Goal: Task Accomplishment & Management: Use online tool/utility

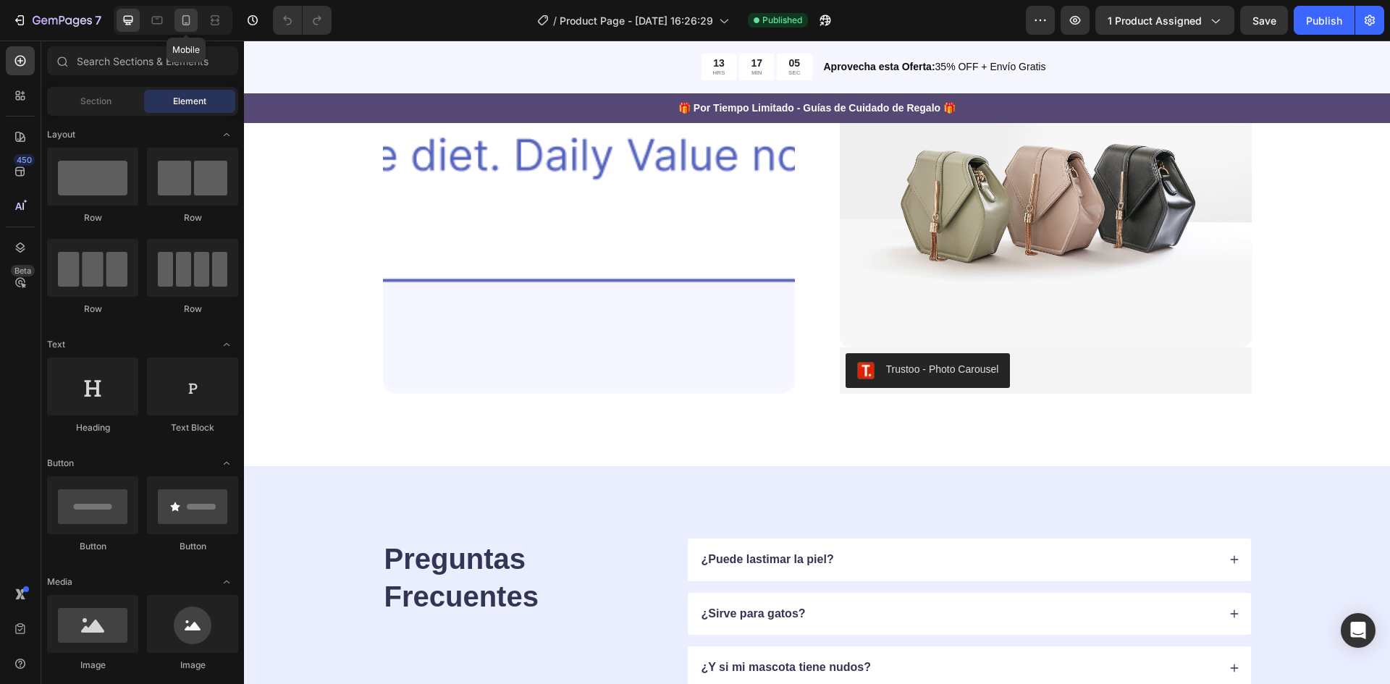
click at [187, 19] on icon at bounding box center [186, 20] width 14 height 14
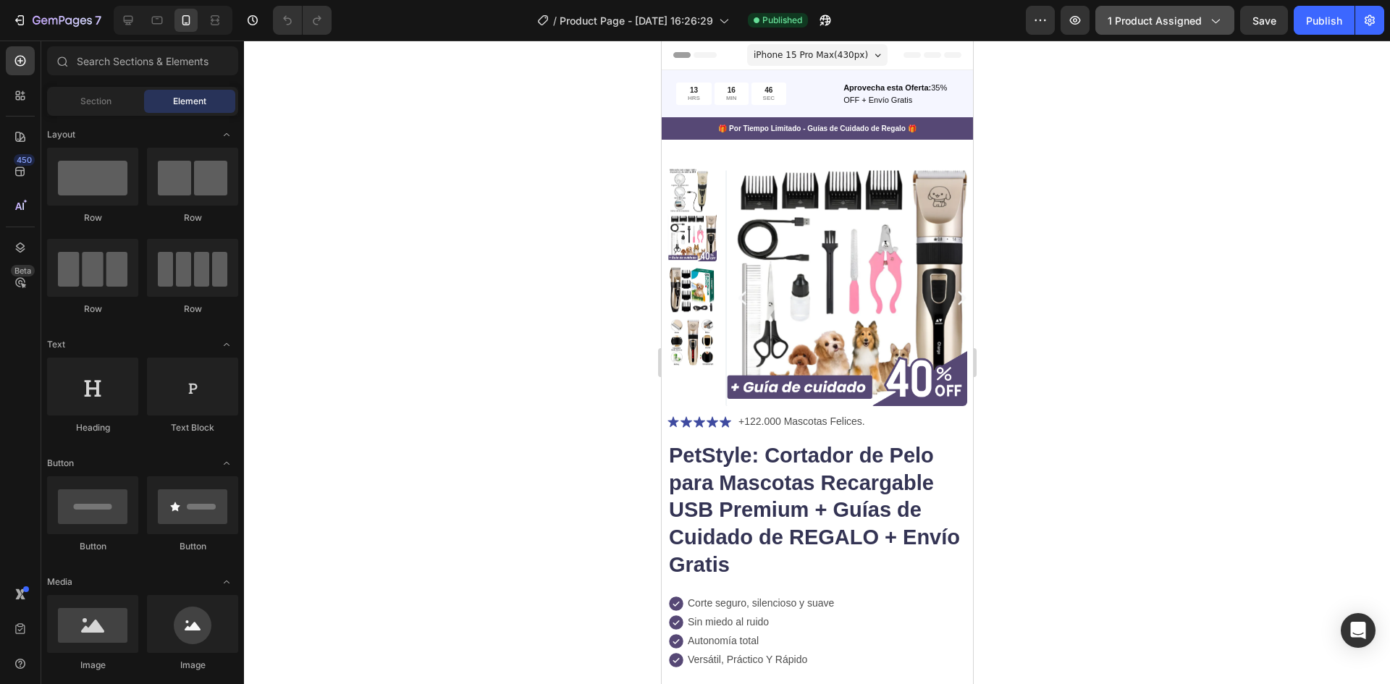
click at [1141, 20] on span "1 product assigned" at bounding box center [1155, 20] width 94 height 15
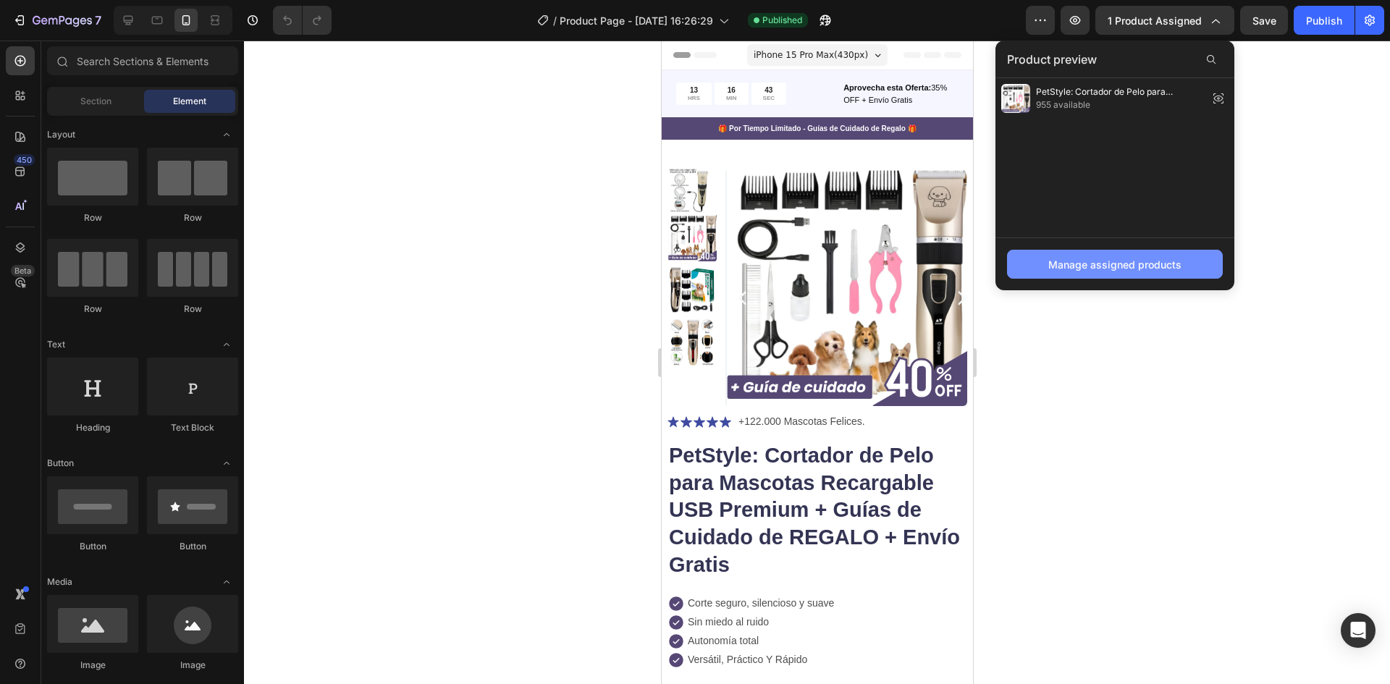
click at [1058, 267] on div "Manage assigned products" at bounding box center [1114, 264] width 133 height 15
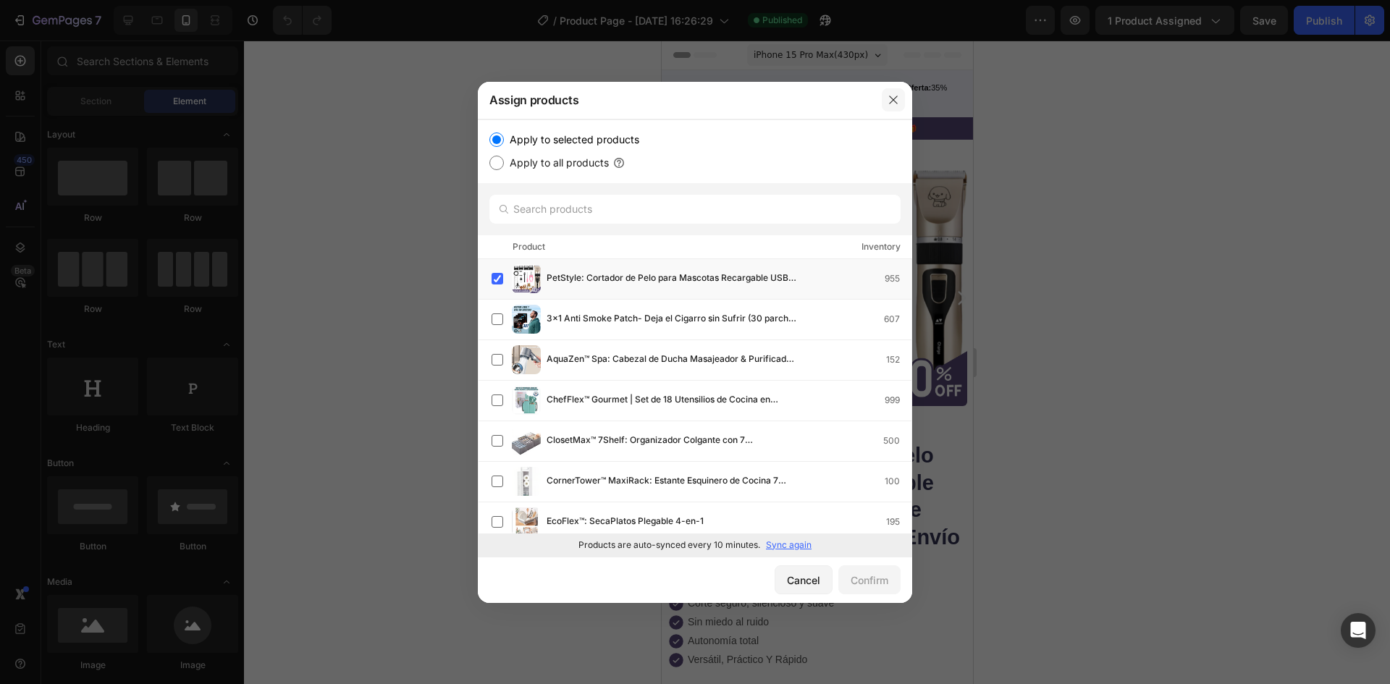
click at [888, 101] on icon "button" at bounding box center [894, 100] width 12 height 12
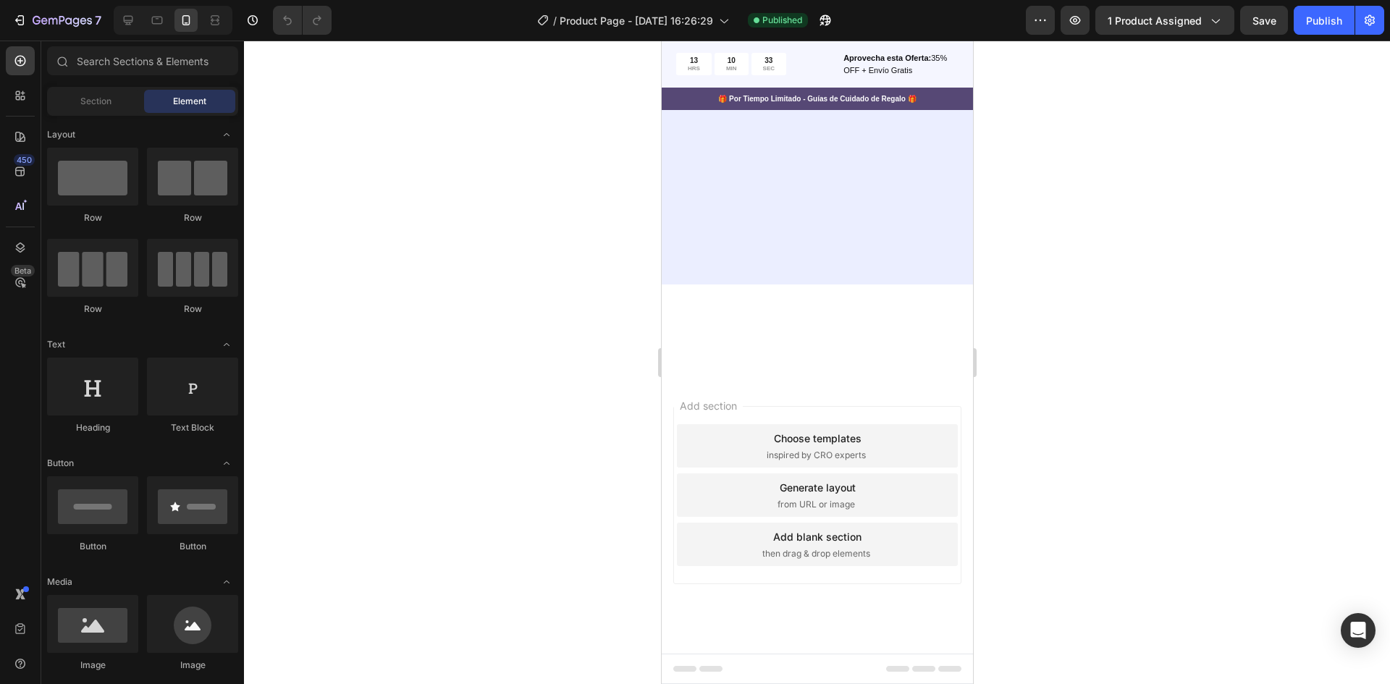
scroll to position [849, 0]
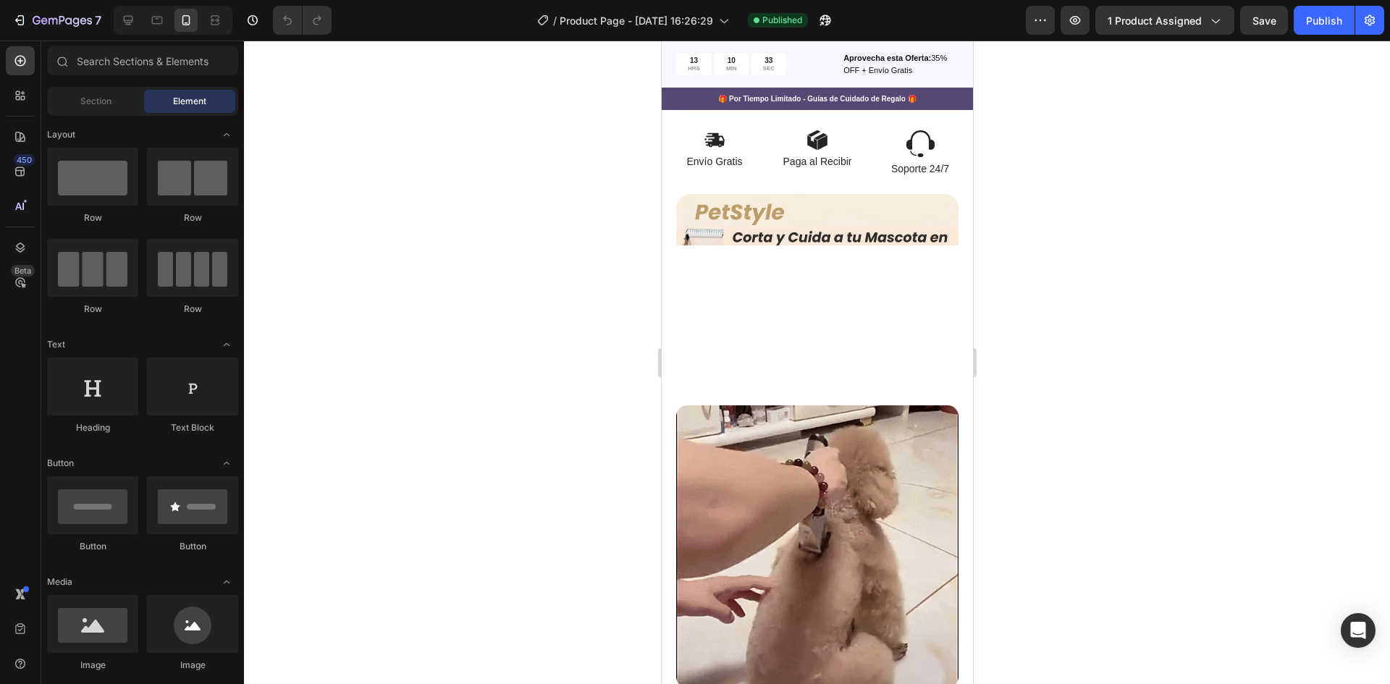
drag, startPoint x: 965, startPoint y: 290, endPoint x: 874, endPoint y: 132, distance: 182.3
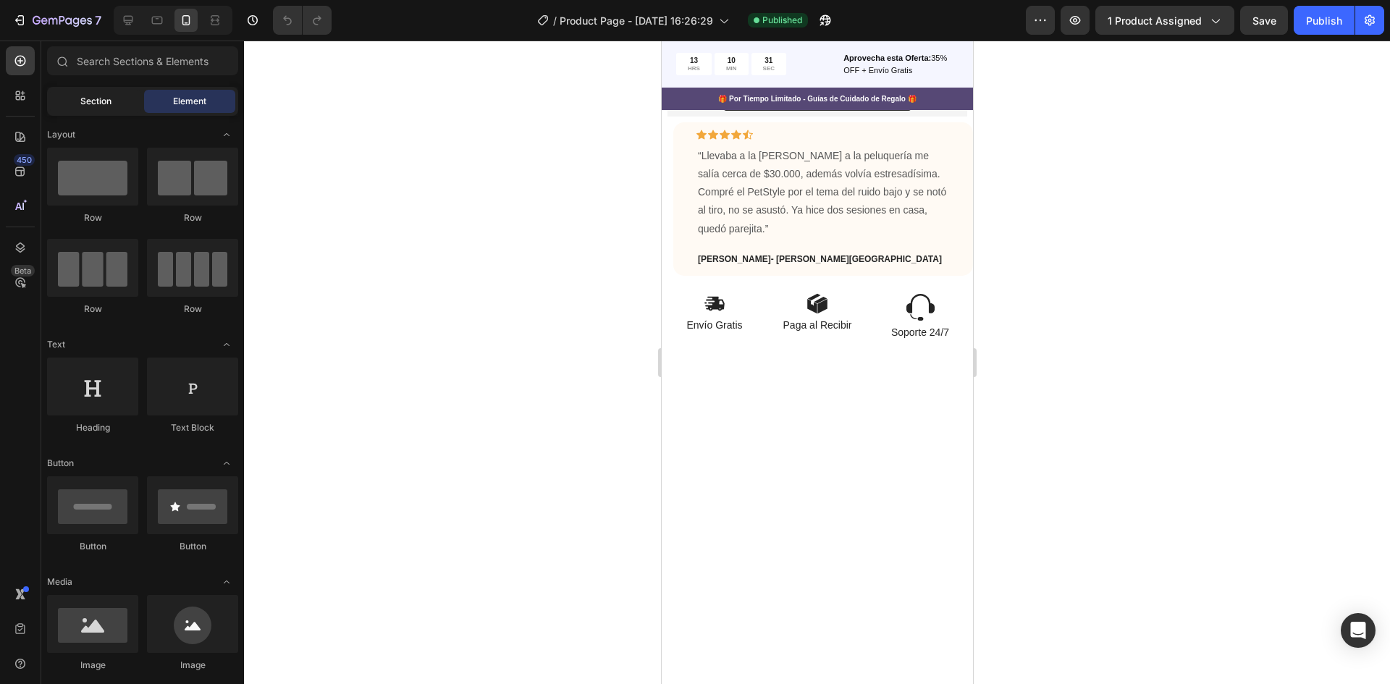
scroll to position [359, 0]
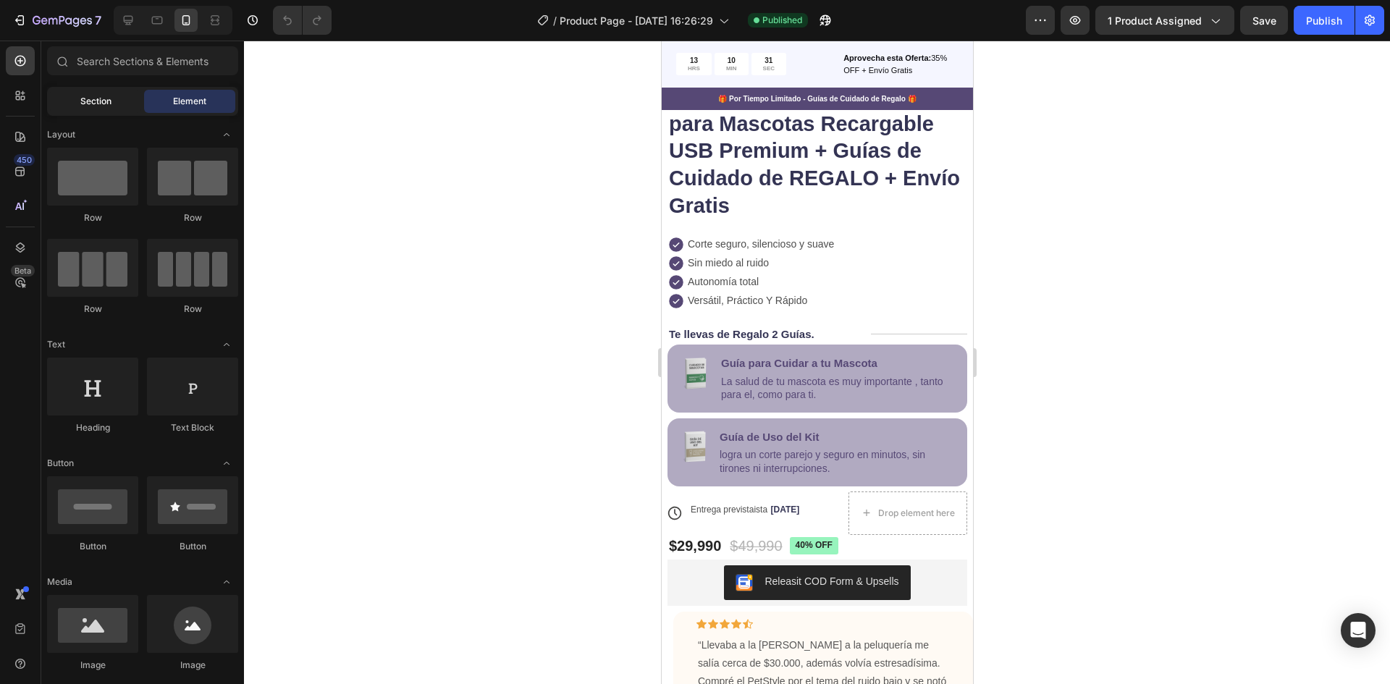
click at [111, 101] on div "Section" at bounding box center [95, 101] width 91 height 23
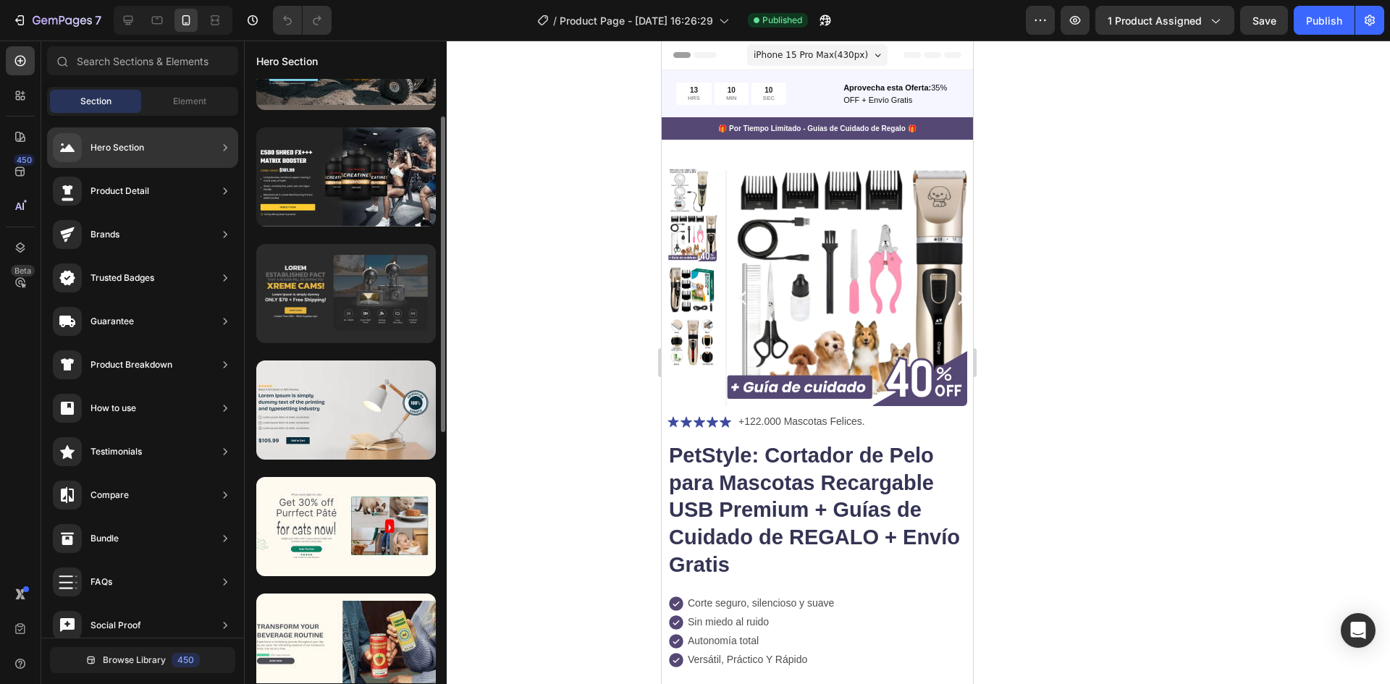
scroll to position [217, 0]
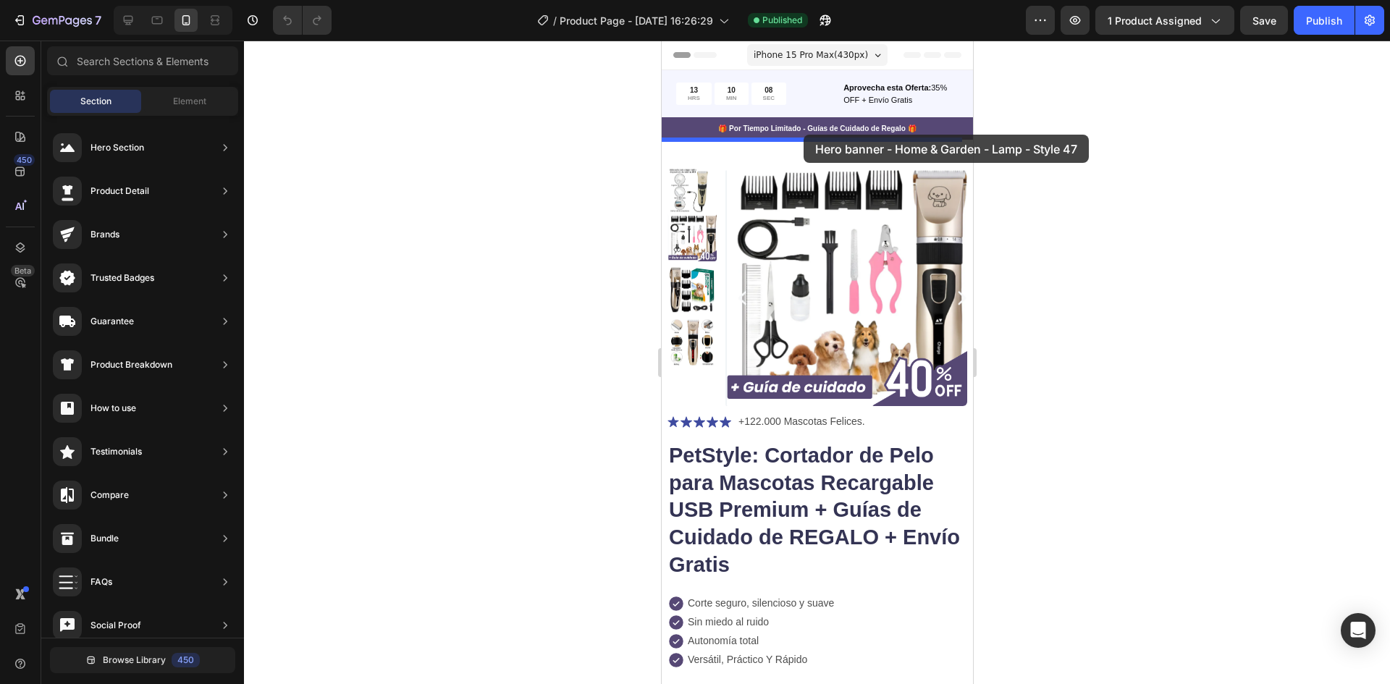
drag, startPoint x: 985, startPoint y: 316, endPoint x: 672, endPoint y: 416, distance: 329.3
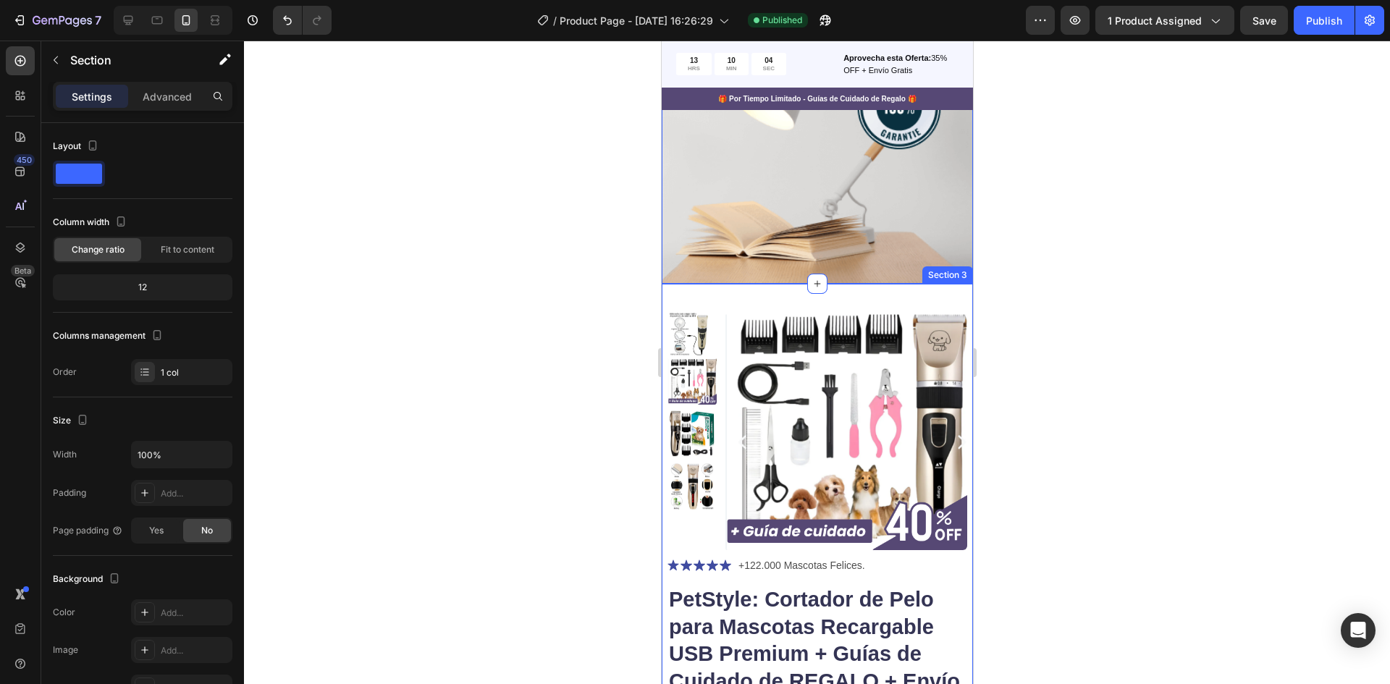
scroll to position [434, 0]
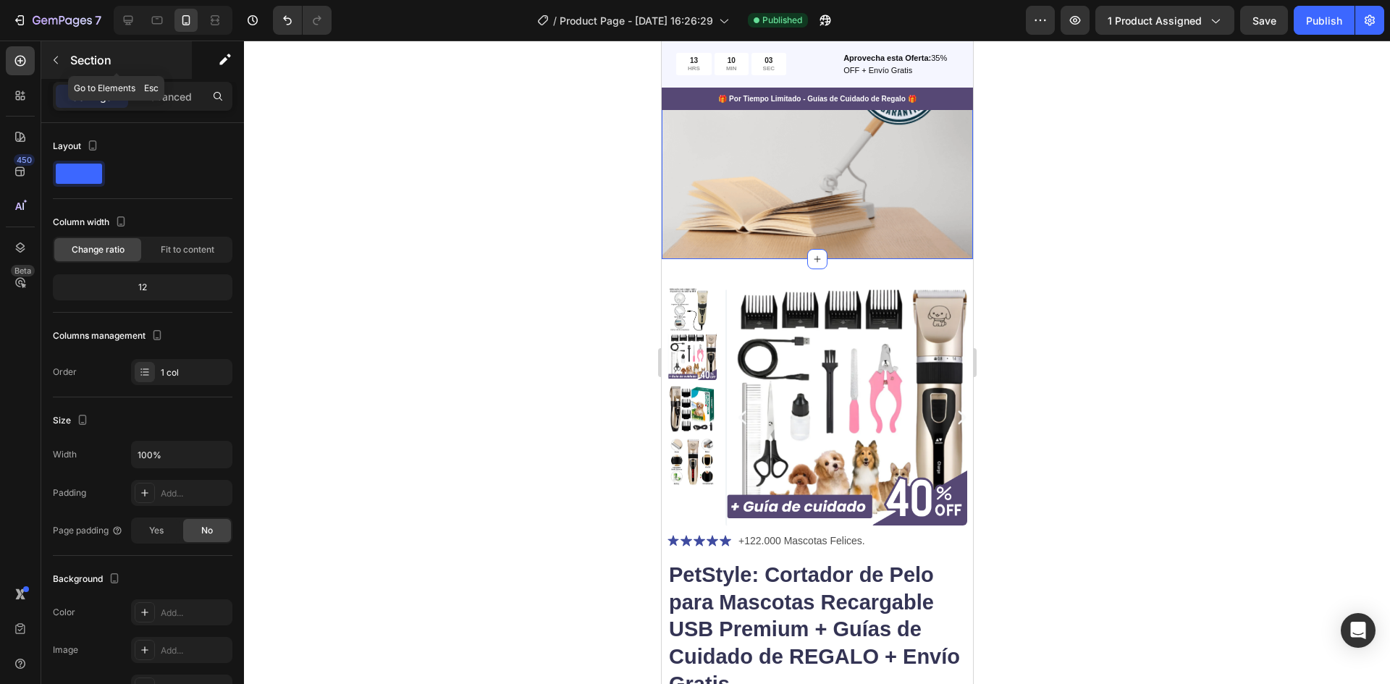
click at [56, 65] on icon "button" at bounding box center [56, 60] width 12 height 12
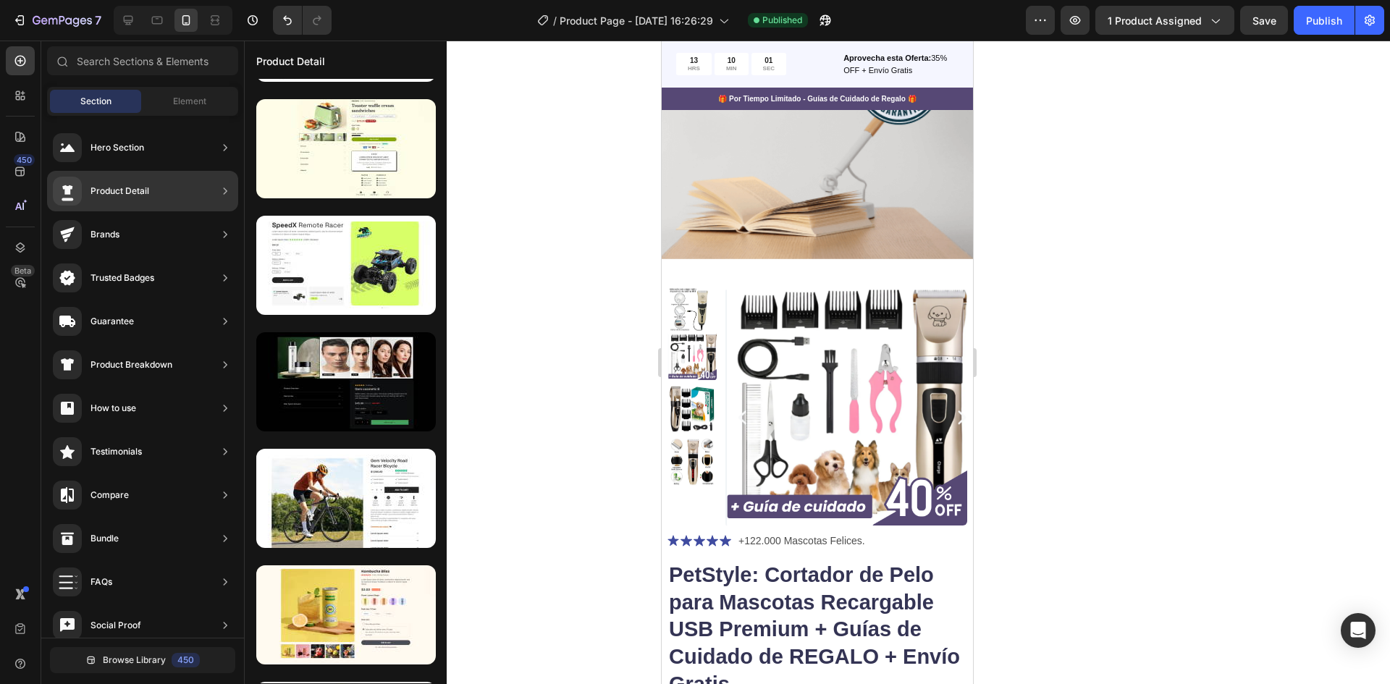
scroll to position [0, 0]
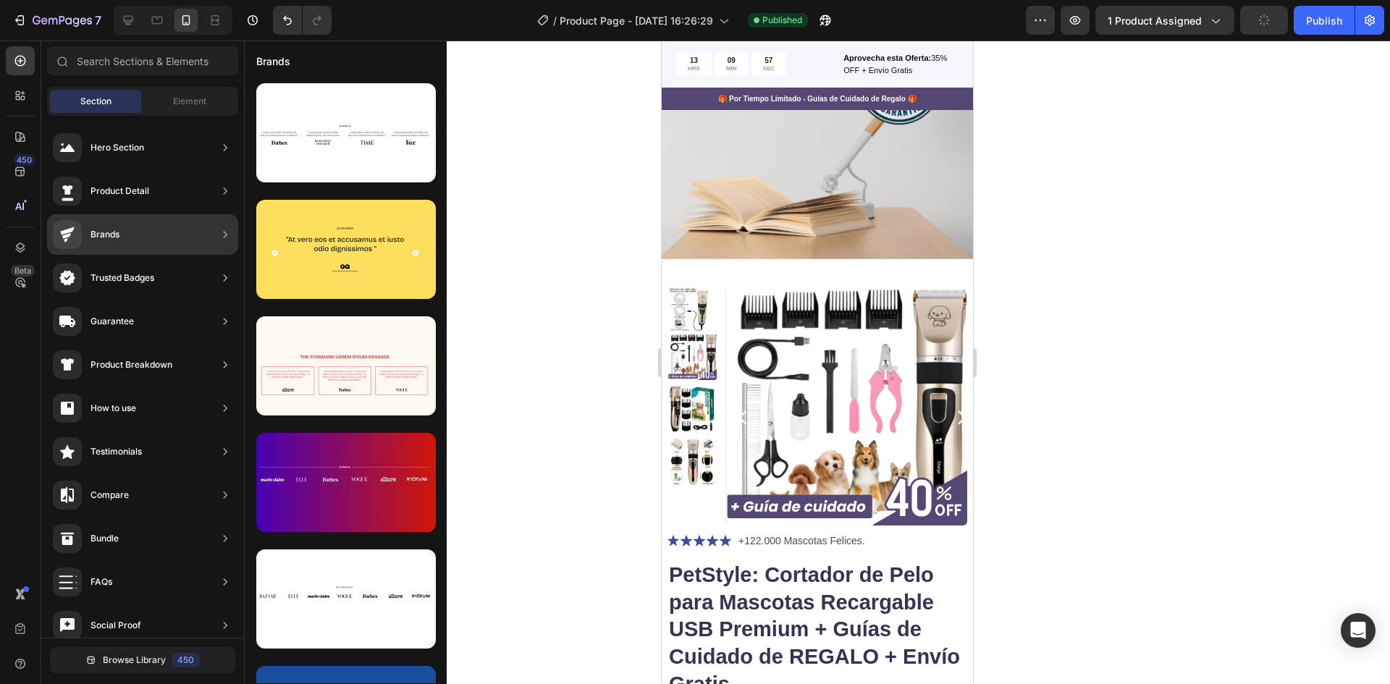
drag, startPoint x: 109, startPoint y: 238, endPoint x: 141, endPoint y: 226, distance: 34.2
click at [146, 226] on div "Brands" at bounding box center [142, 234] width 191 height 41
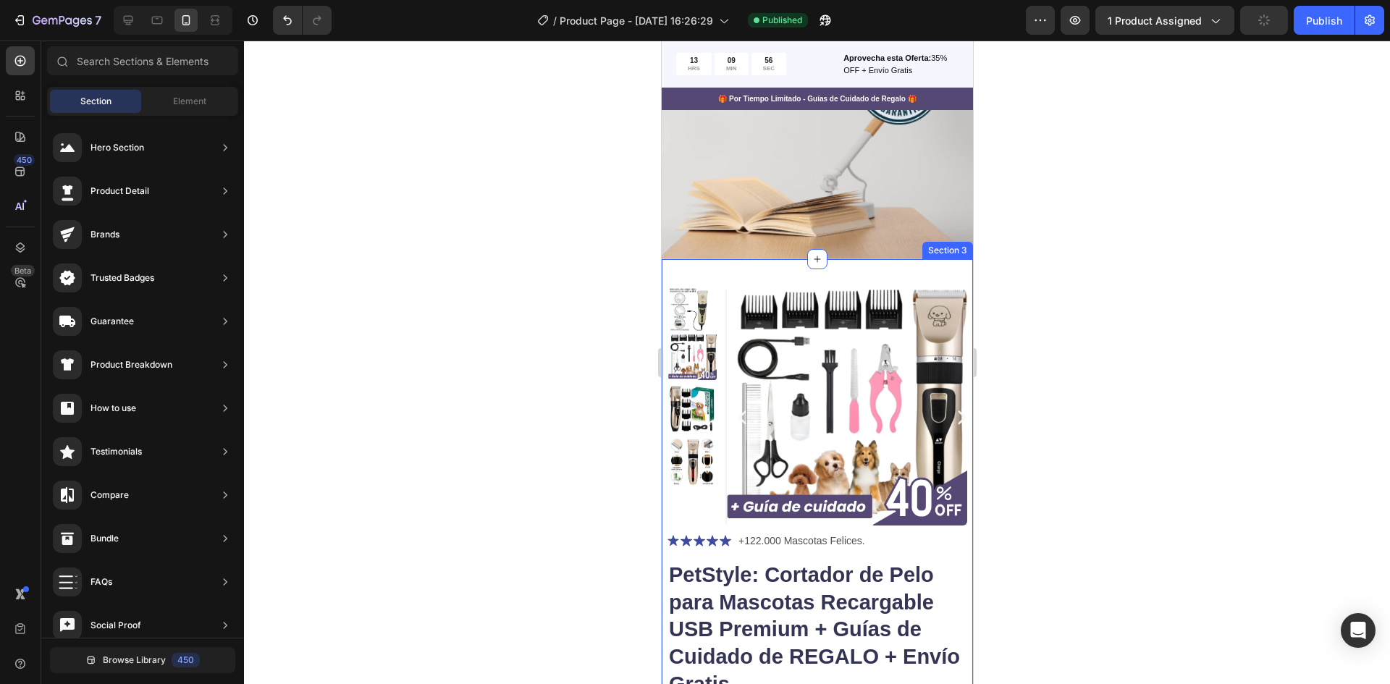
drag, startPoint x: 783, startPoint y: 269, endPoint x: 765, endPoint y: 240, distance: 34.8
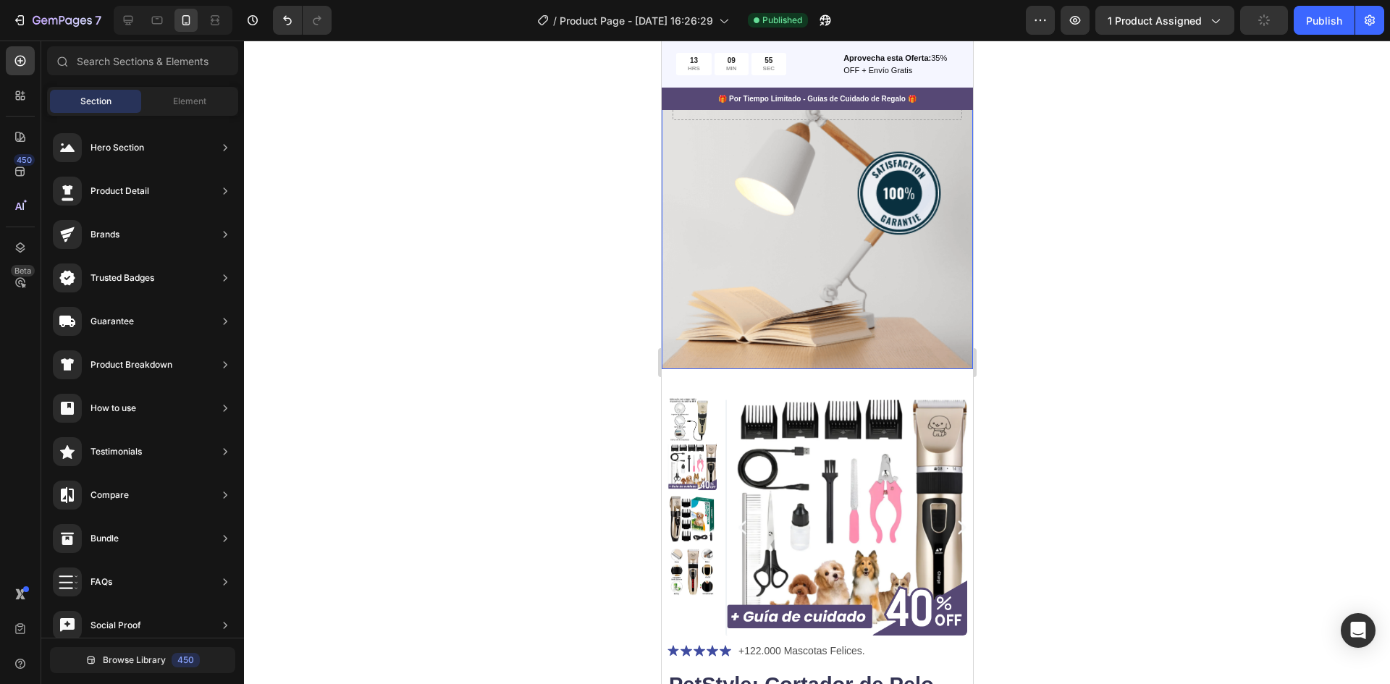
scroll to position [290, 0]
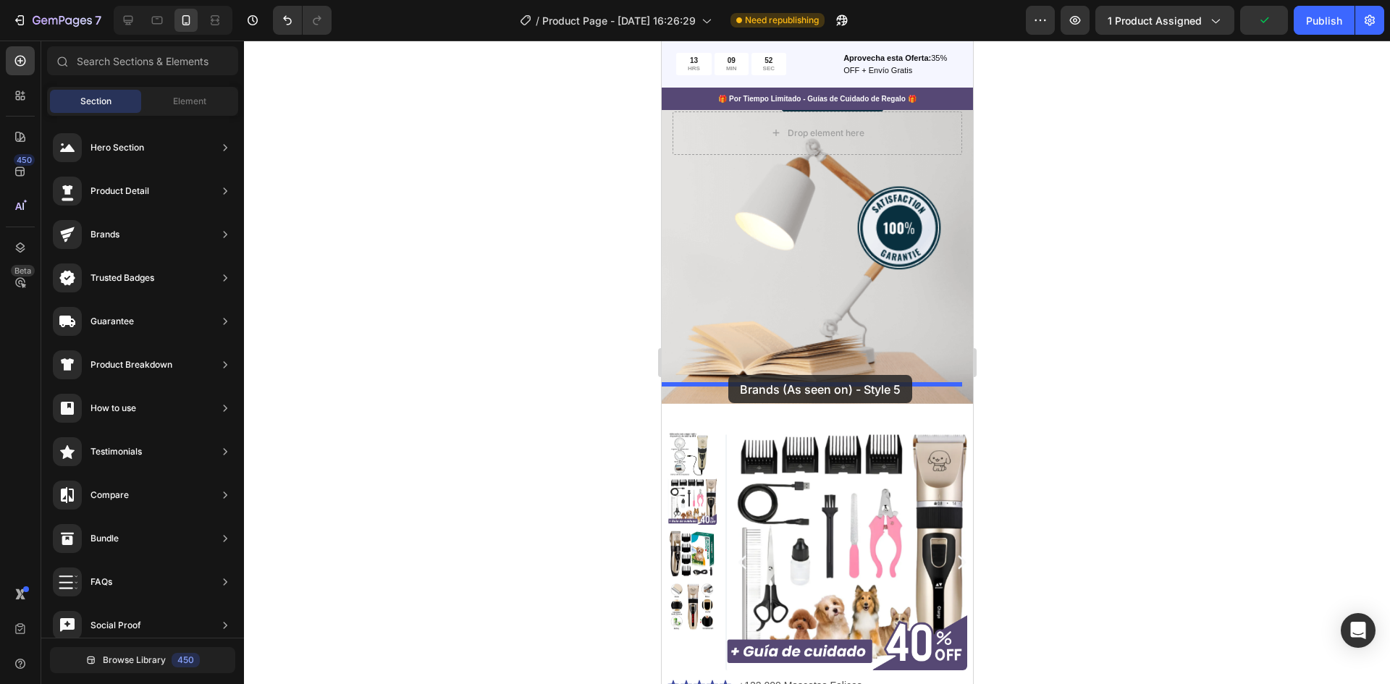
drag, startPoint x: 988, startPoint y: 183, endPoint x: 728, endPoint y: 375, distance: 323.6
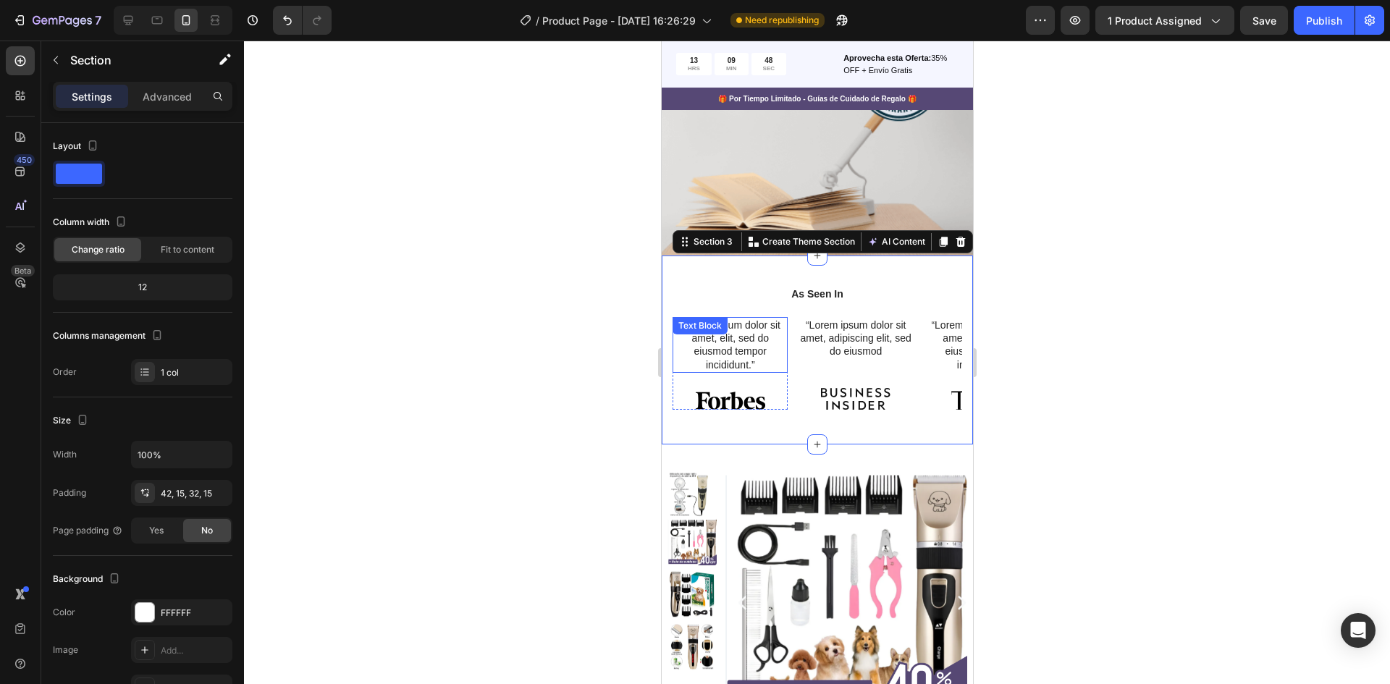
scroll to position [439, 0]
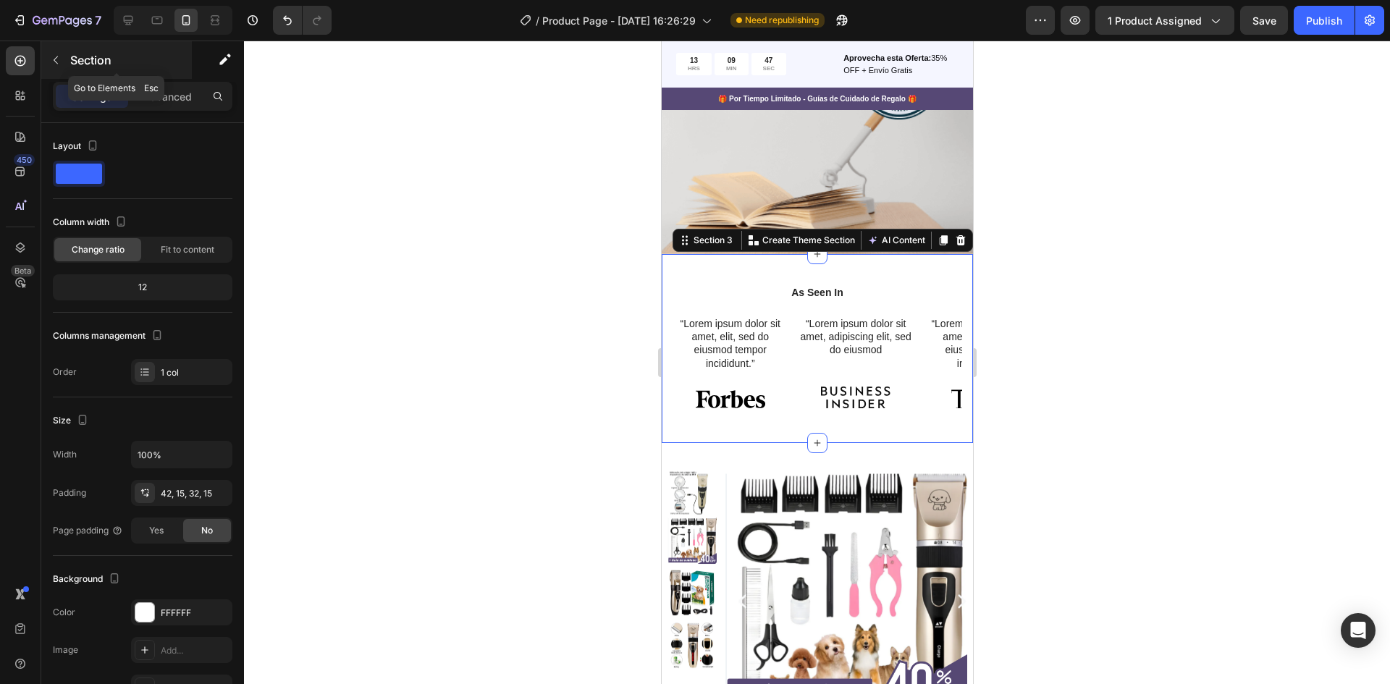
click at [60, 61] on icon "button" at bounding box center [56, 60] width 12 height 12
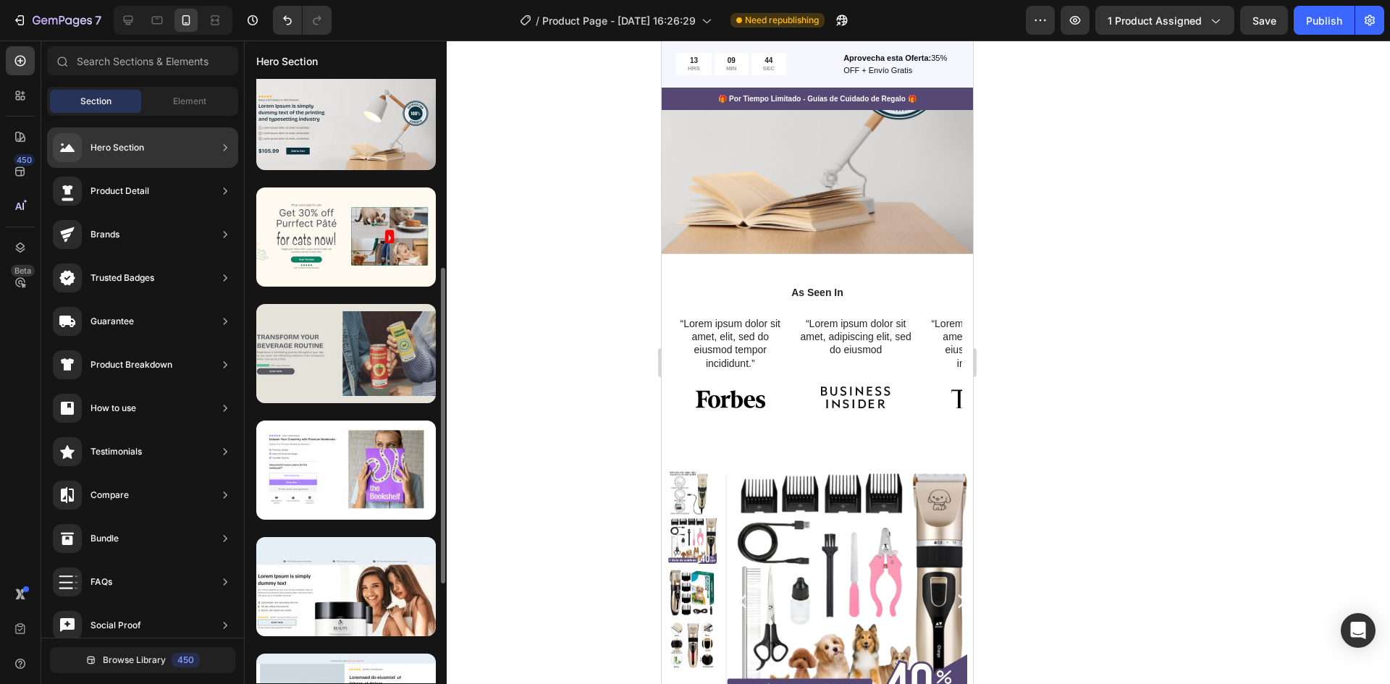
scroll to position [434, 0]
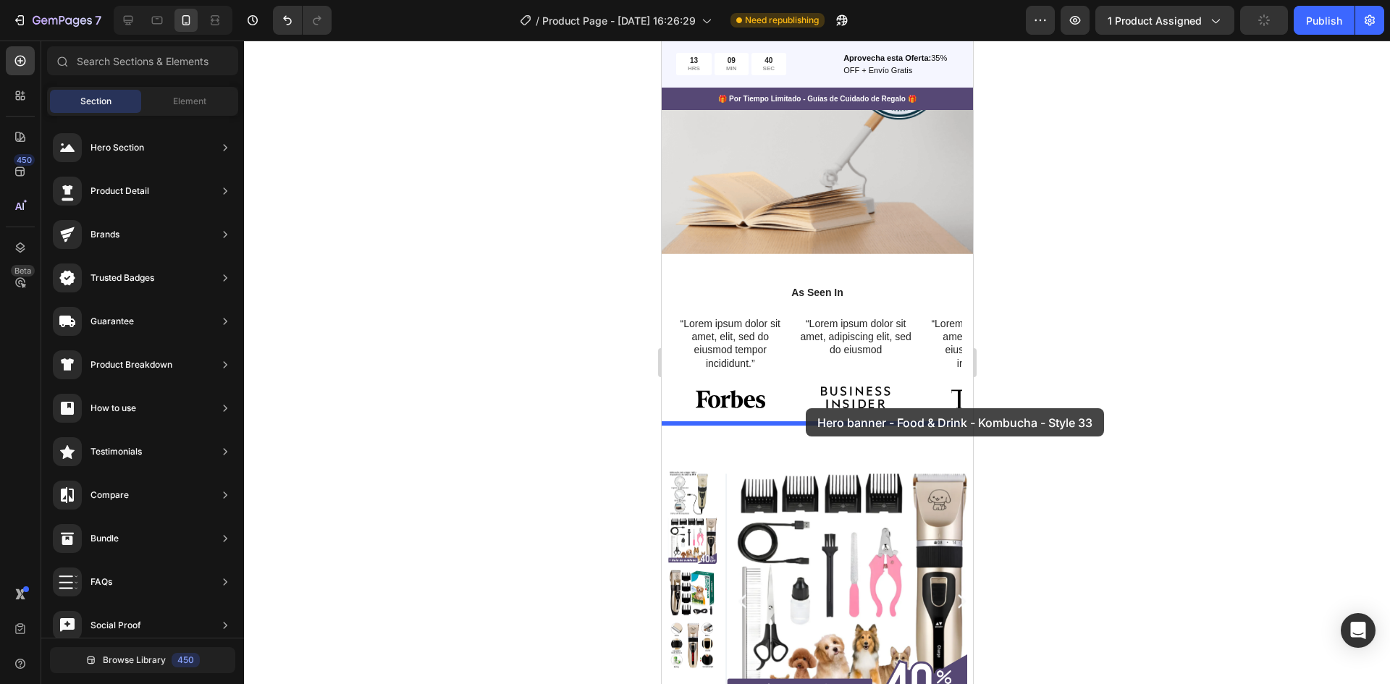
drag, startPoint x: 972, startPoint y: 298, endPoint x: 805, endPoint y: 408, distance: 199.6
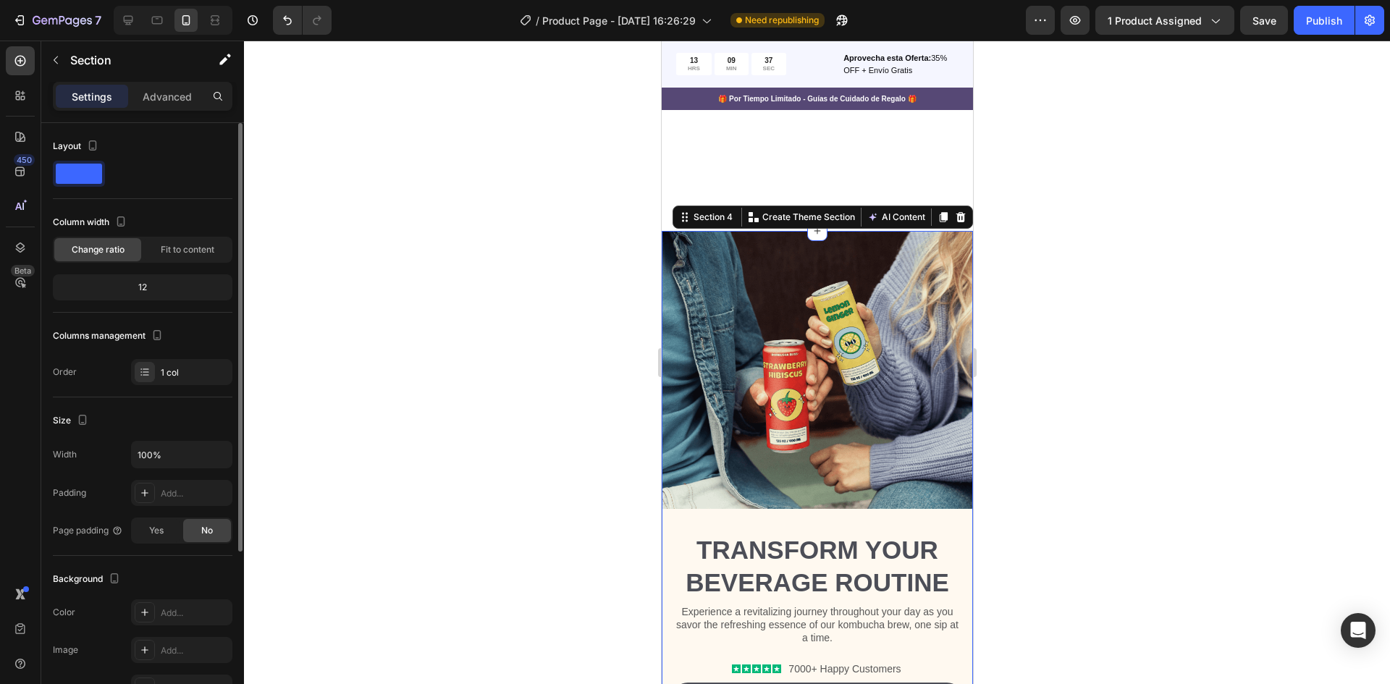
scroll to position [1049, 0]
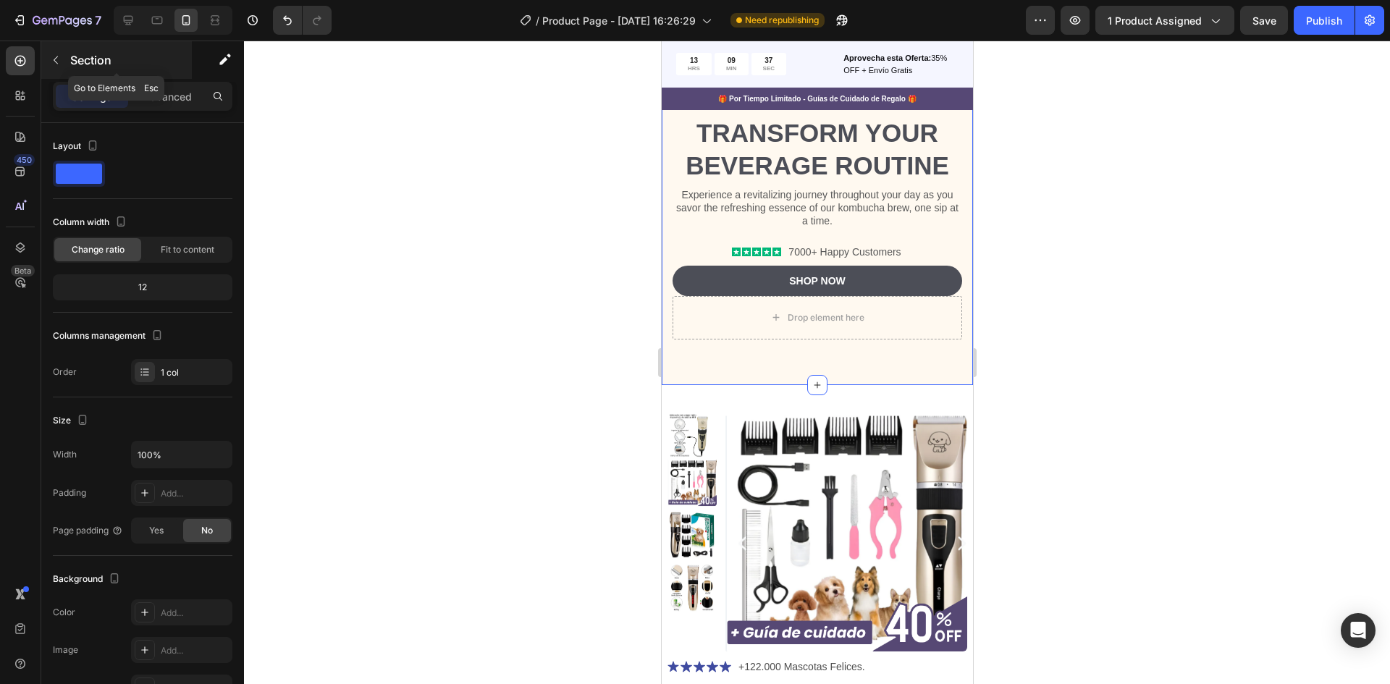
click at [61, 58] on icon "button" at bounding box center [56, 60] width 12 height 12
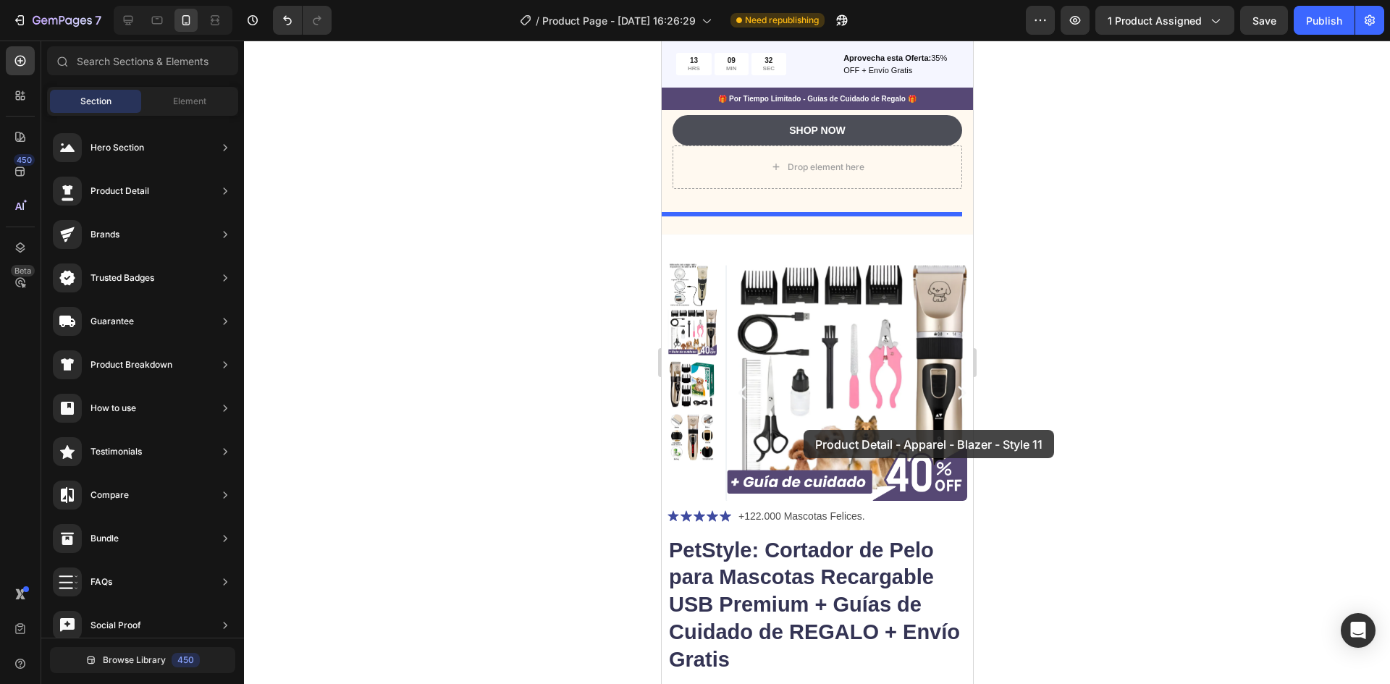
scroll to position [1201, 0]
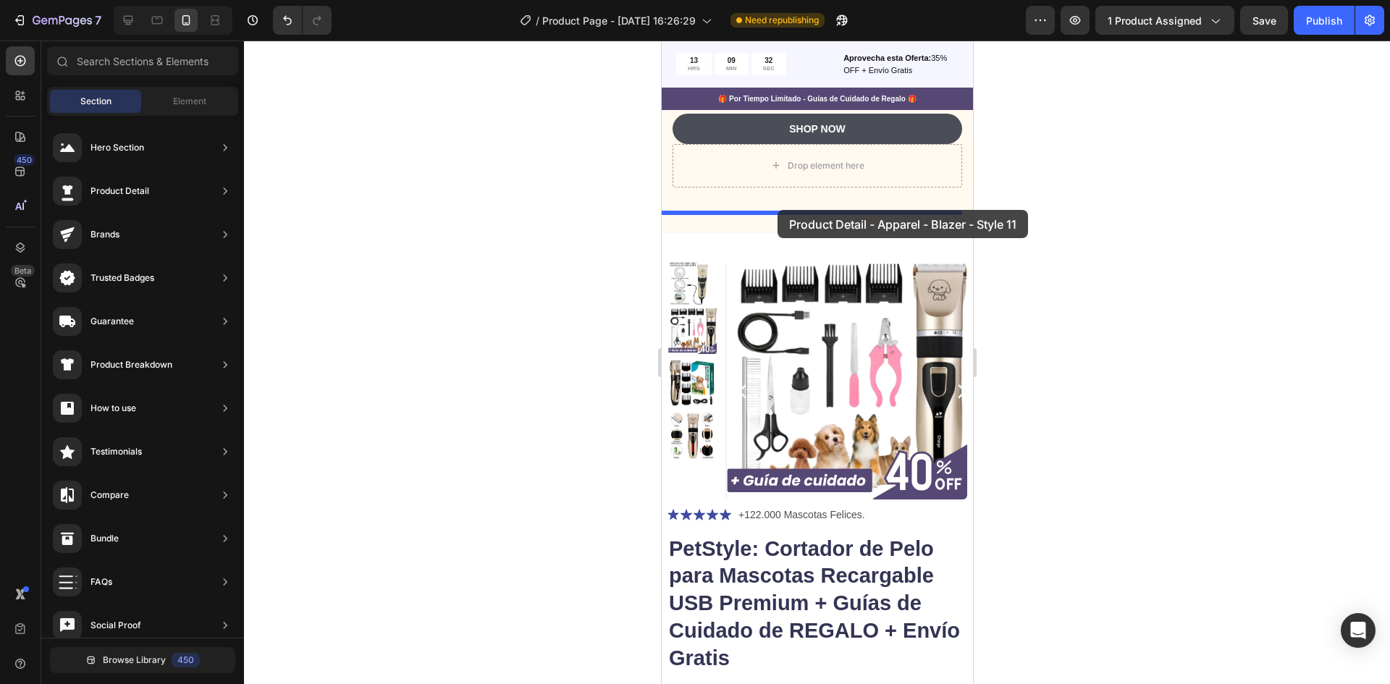
drag, startPoint x: 1095, startPoint y: 344, endPoint x: 777, endPoint y: 210, distance: 344.9
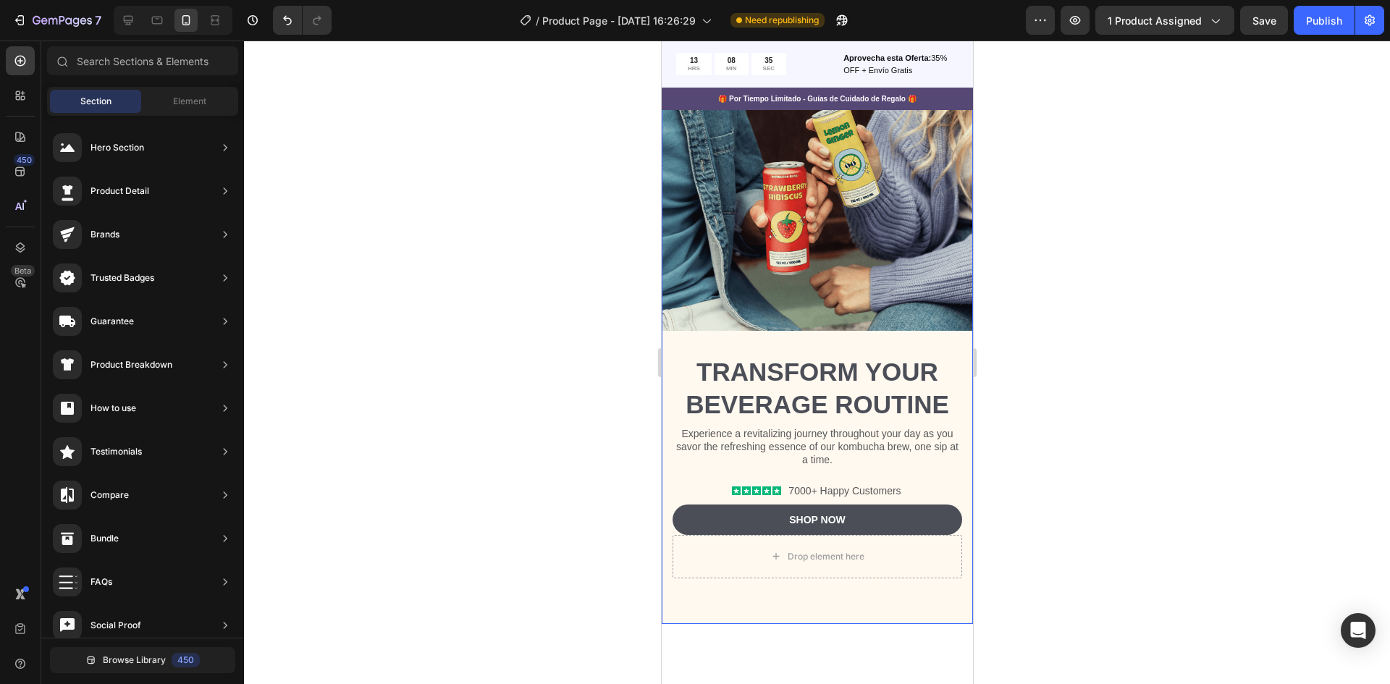
scroll to position [665, 0]
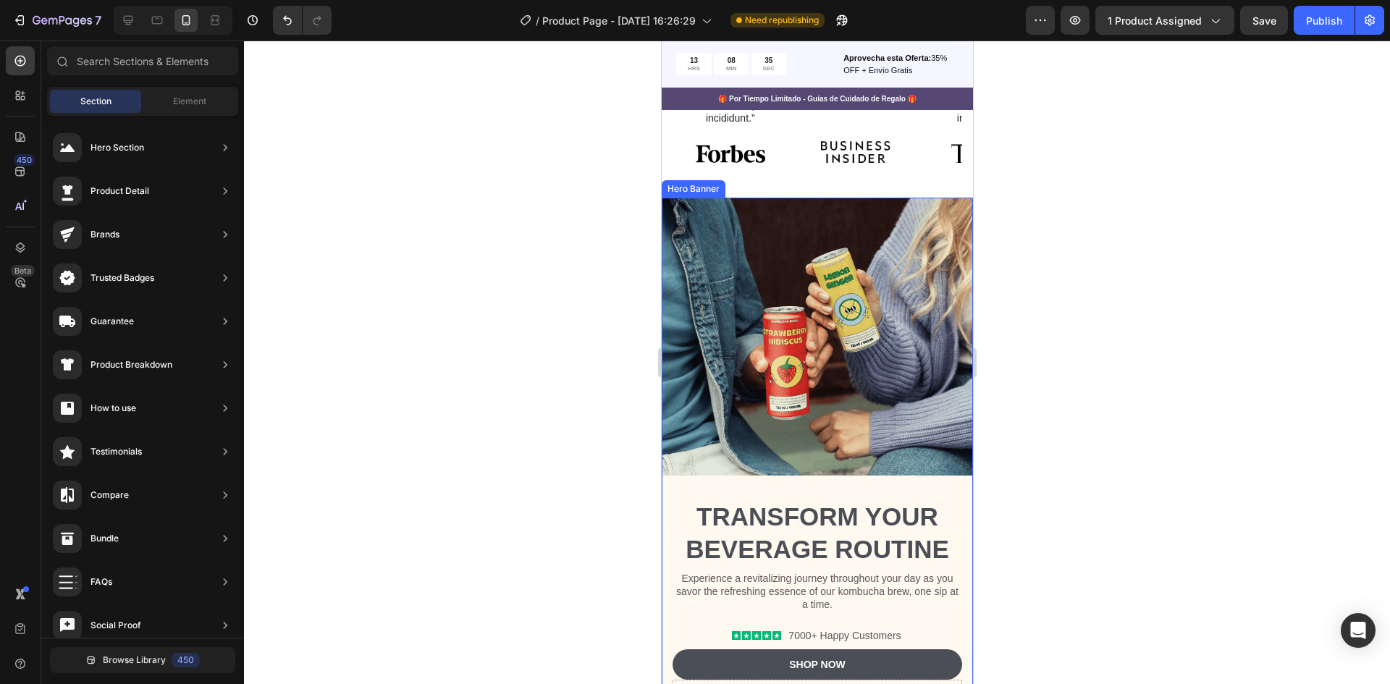
click at [694, 476] on div "Transform Your Beverage Routine Heading Experience a revitalizing journey throu…" at bounding box center [816, 622] width 311 height 293
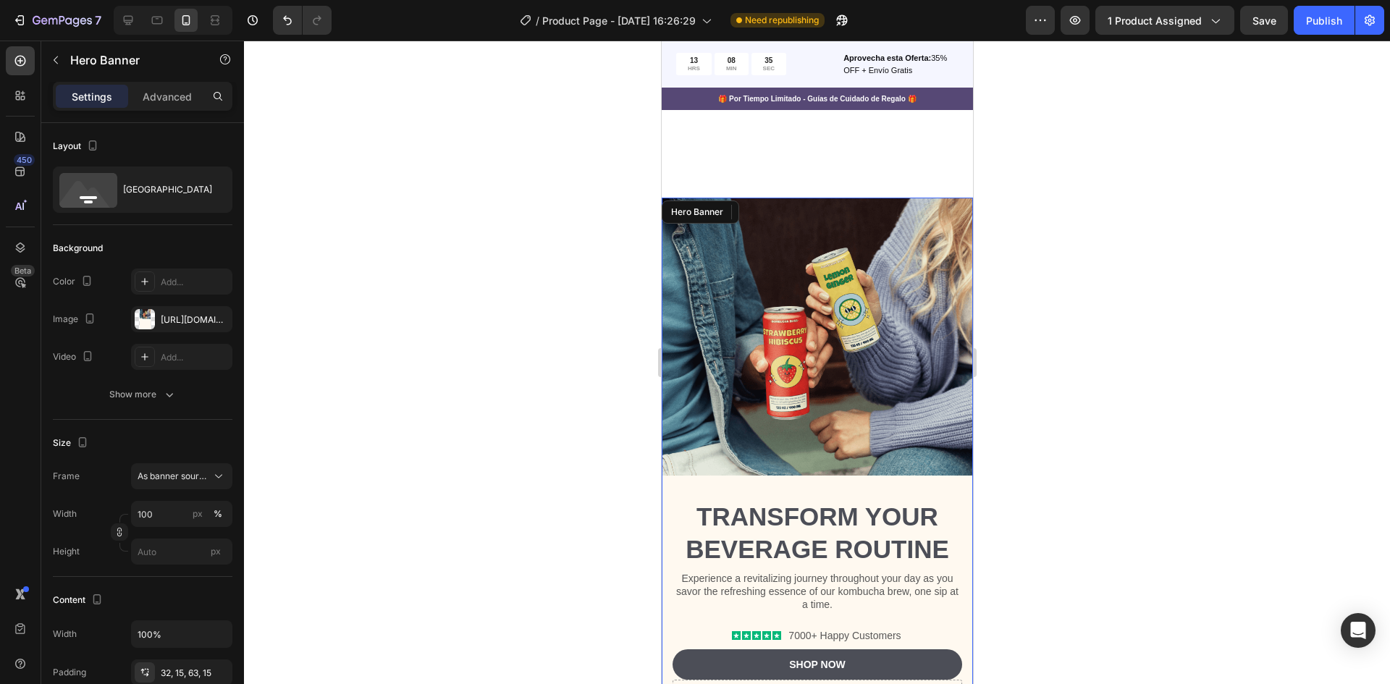
scroll to position [1055, 0]
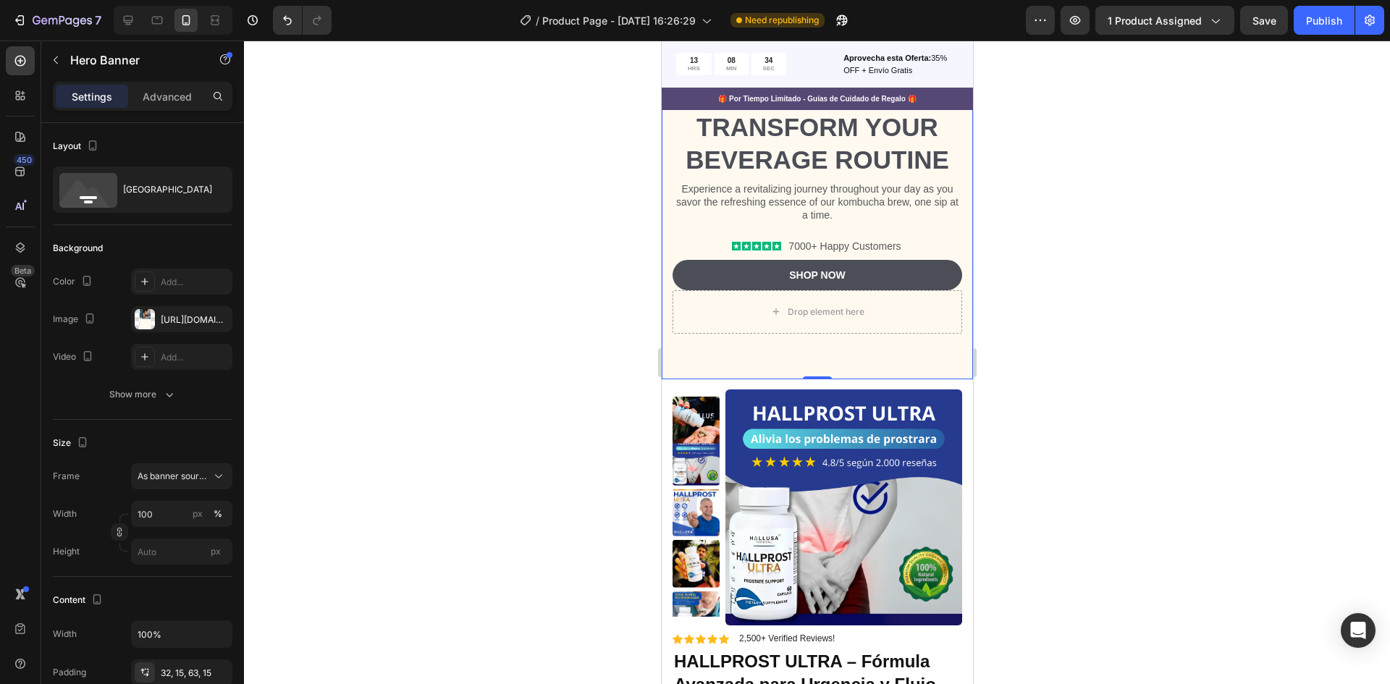
click at [686, 335] on div "Transform Your Beverage Routine Heading Experience a revitalizing journey throu…" at bounding box center [816, 232] width 311 height 293
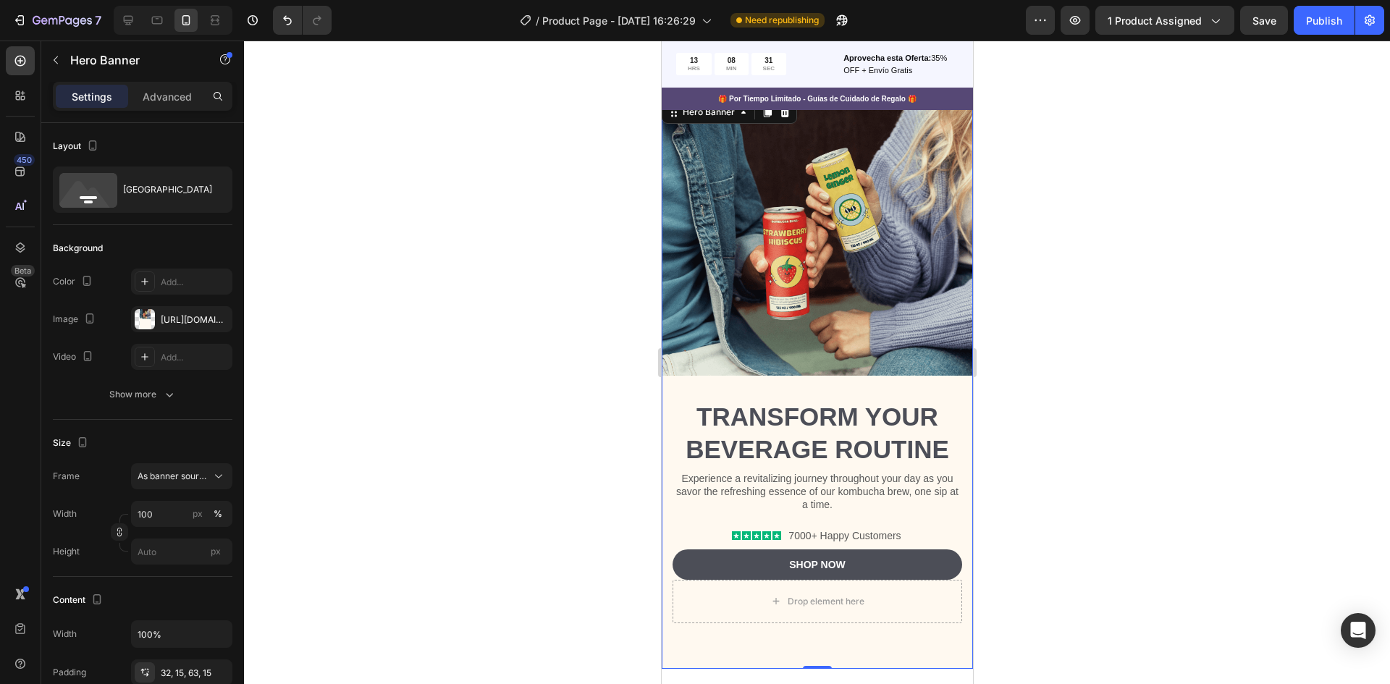
scroll to position [693, 0]
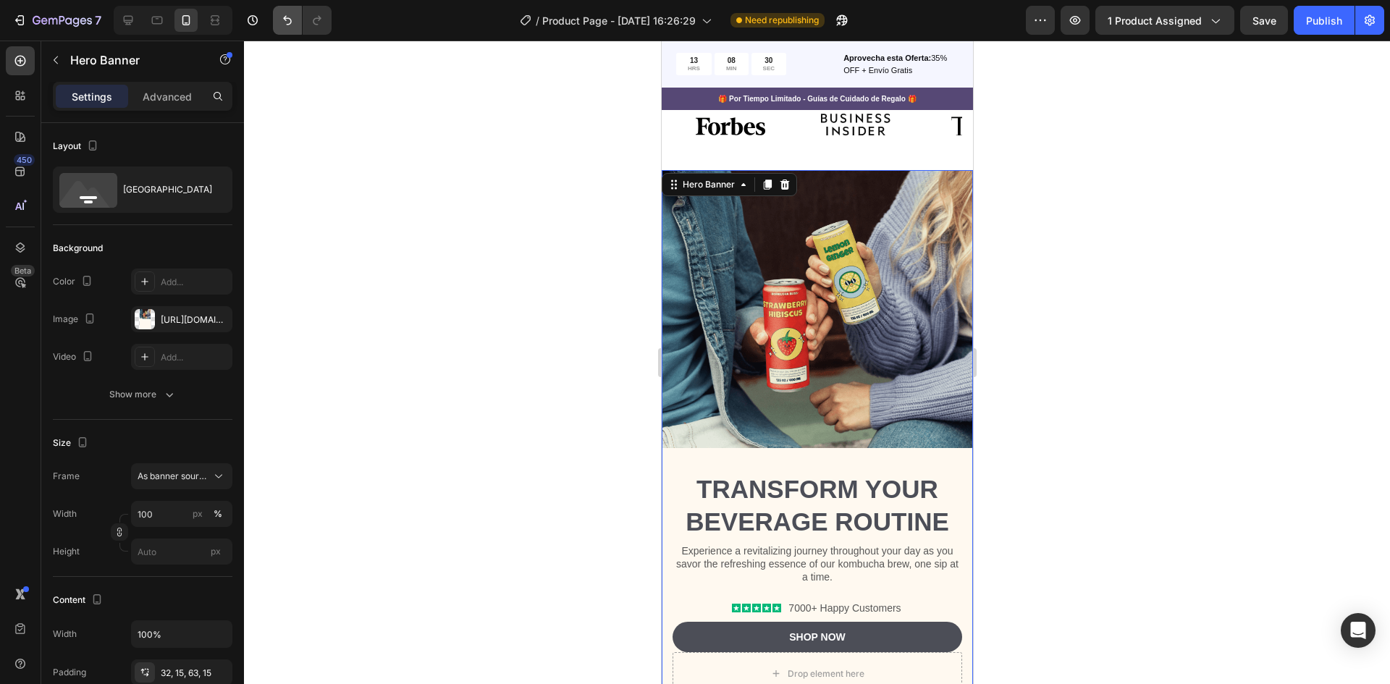
click at [295, 19] on icon "Undo/Redo" at bounding box center [287, 20] width 14 height 14
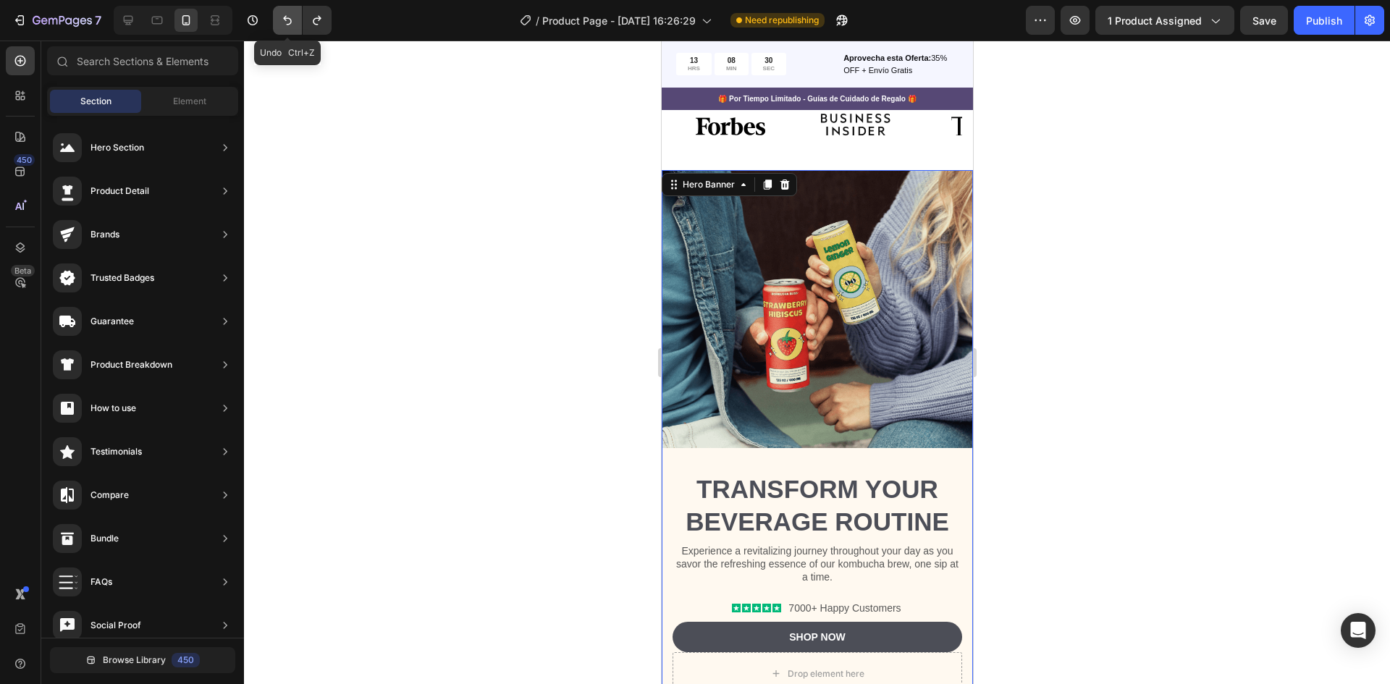
click at [295, 19] on icon "Undo/Redo" at bounding box center [287, 20] width 14 height 14
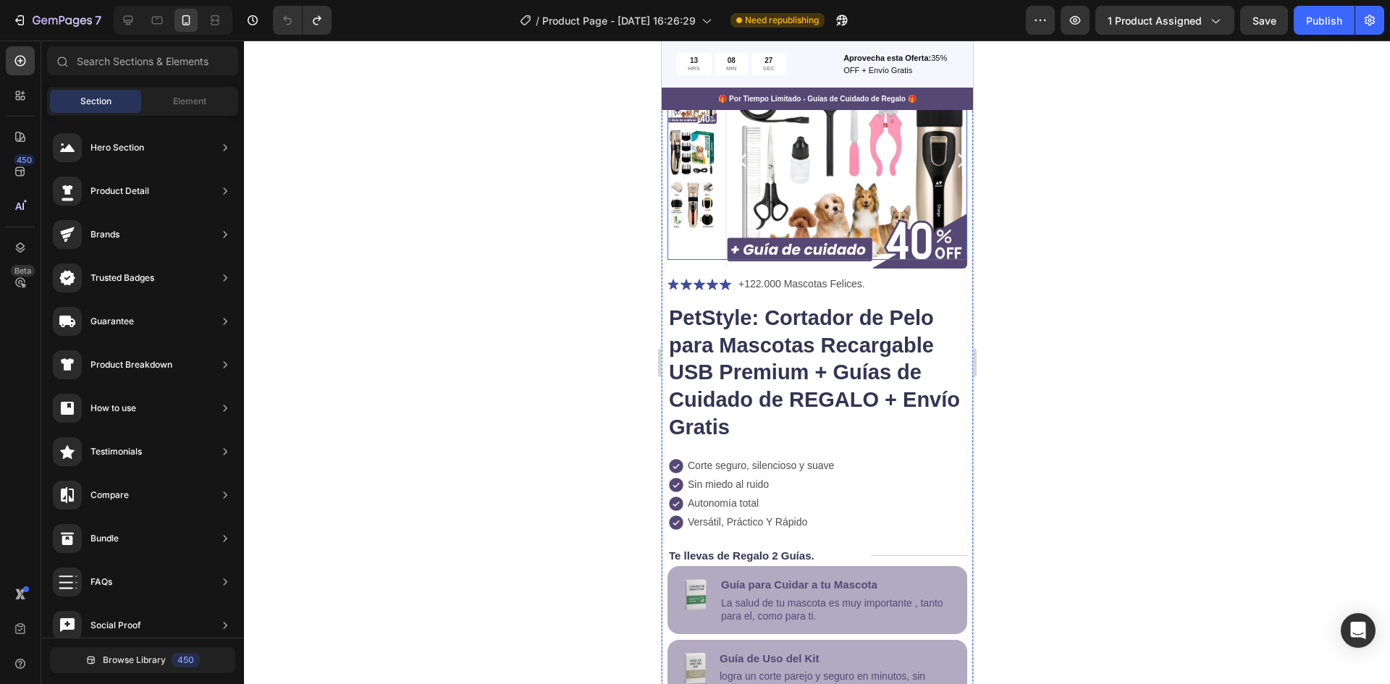
scroll to position [145, 0]
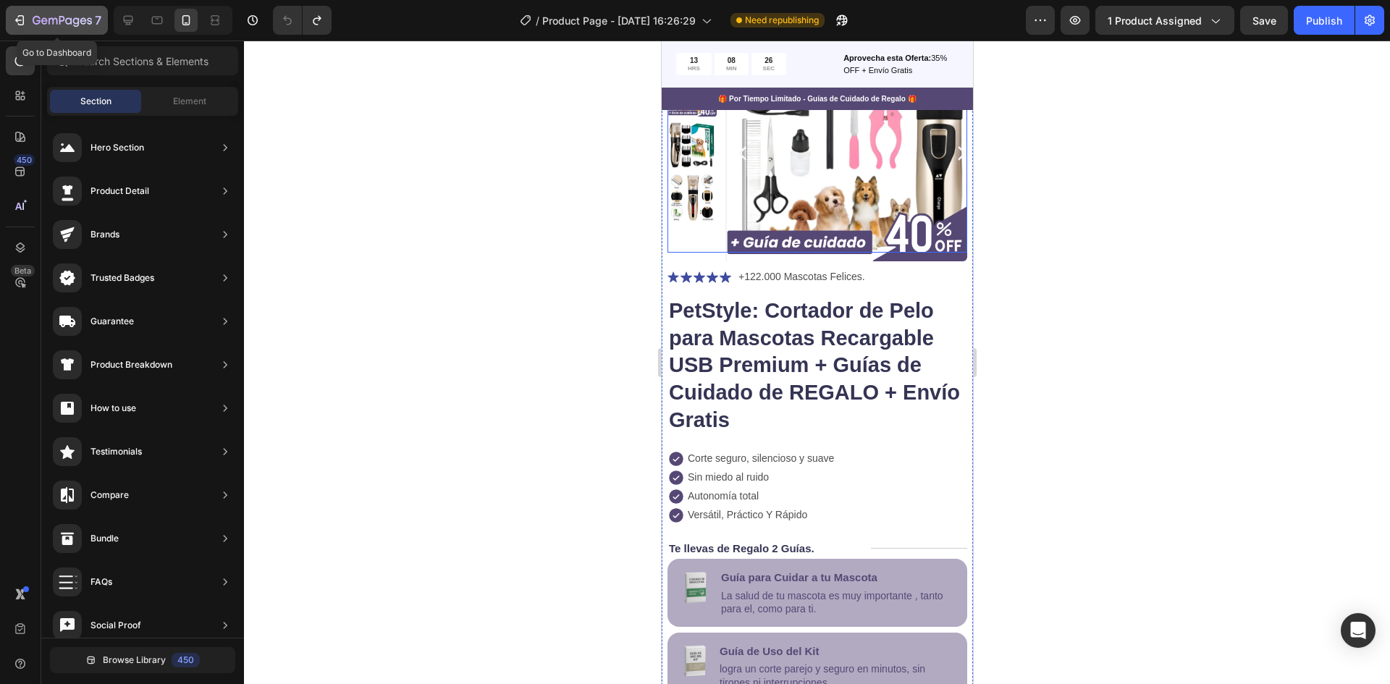
click at [39, 21] on icon "button" at bounding box center [37, 20] width 8 height 9
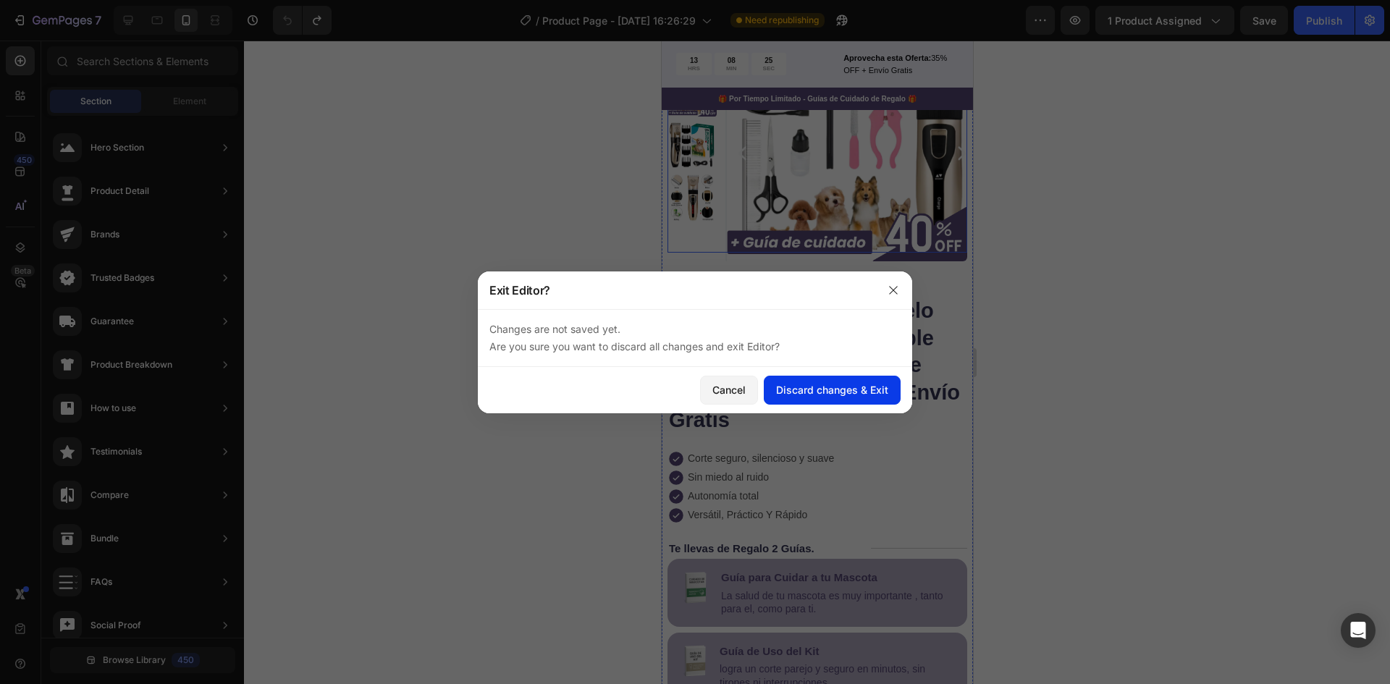
click at [852, 395] on div "Discard changes & Exit" at bounding box center [832, 389] width 112 height 15
